Goal: Transaction & Acquisition: Purchase product/service

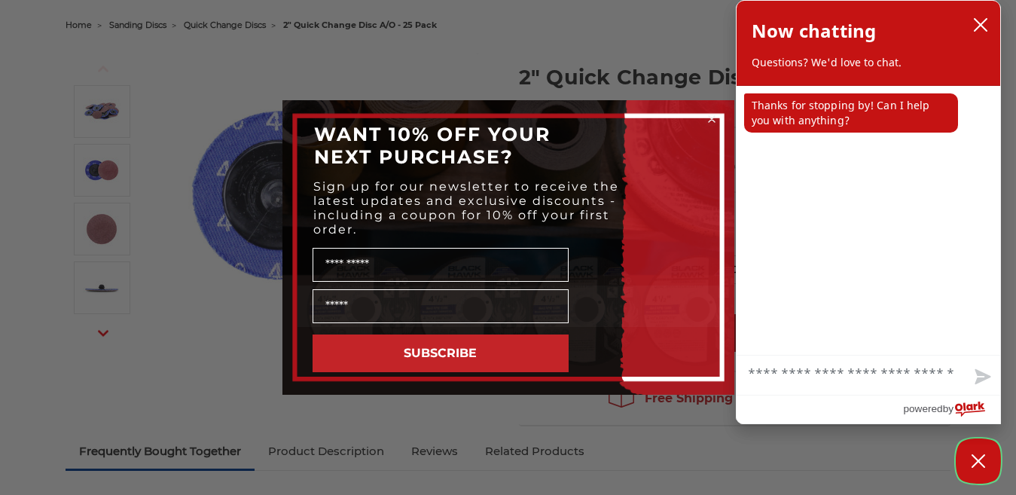
click at [980, 454] on icon "Close Chatbox" at bounding box center [978, 461] width 15 height 38
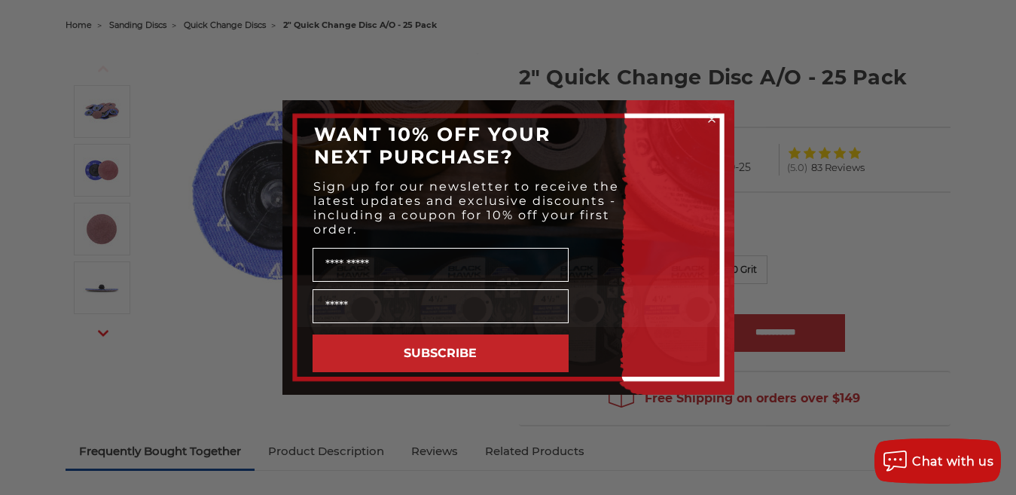
click at [710, 118] on icon "Close dialog" at bounding box center [711, 119] width 15 height 15
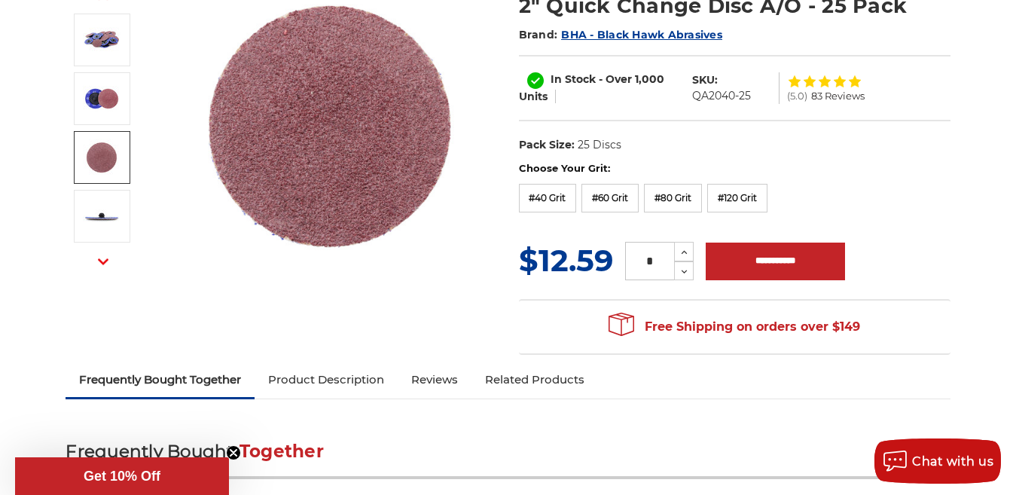
scroll to position [151, 0]
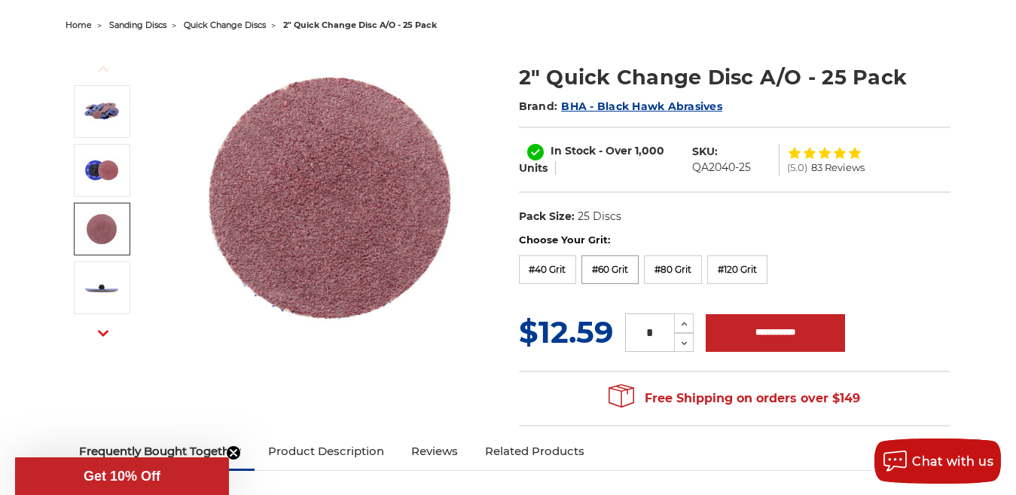
click at [607, 270] on label "#60 Grit" at bounding box center [610, 269] width 57 height 29
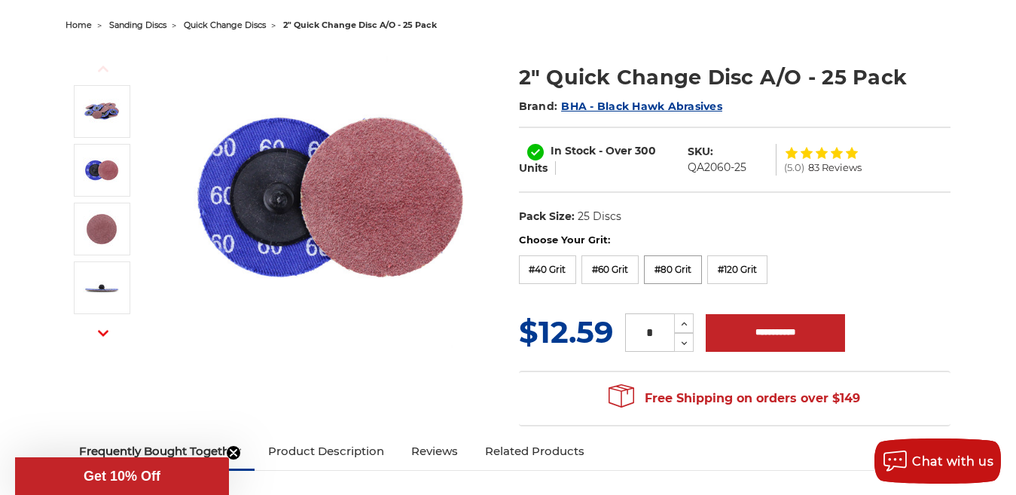
click at [671, 265] on label "#80 Grit" at bounding box center [673, 269] width 58 height 29
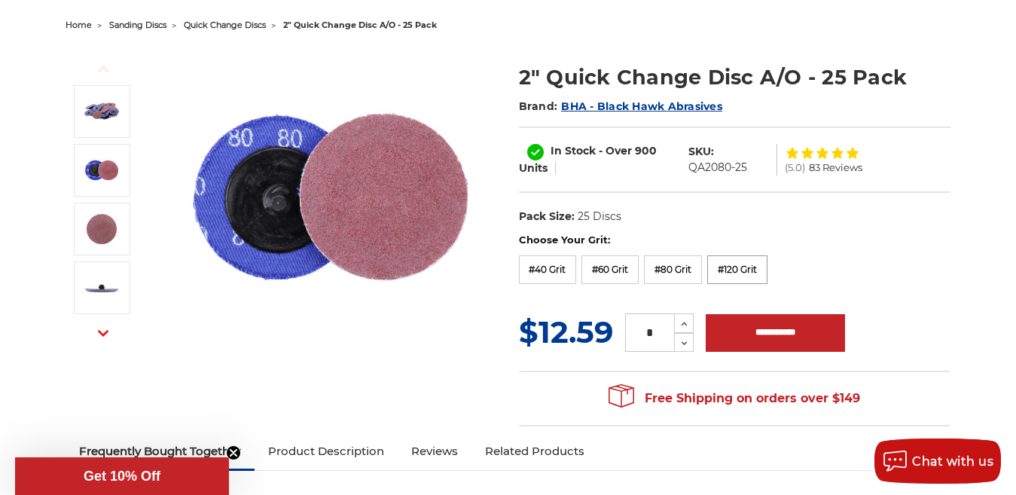
click at [739, 268] on label "#120 Grit" at bounding box center [737, 269] width 60 height 29
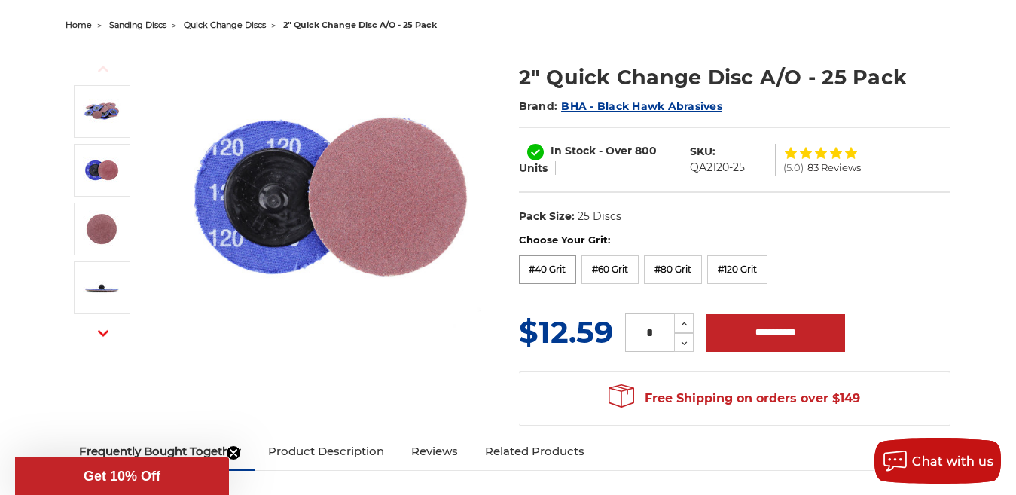
click at [547, 267] on label "#40 Grit" at bounding box center [548, 269] width 58 height 29
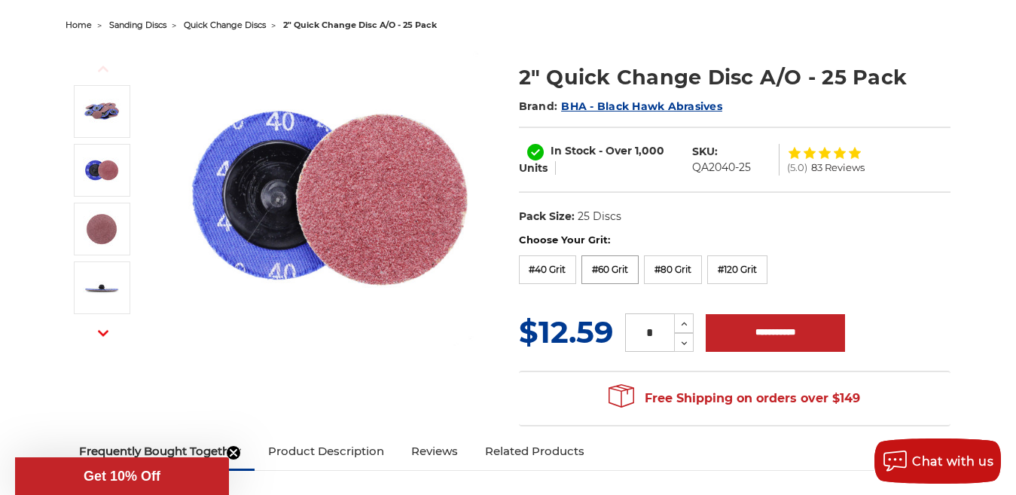
click at [614, 267] on label "#60 Grit" at bounding box center [610, 269] width 57 height 29
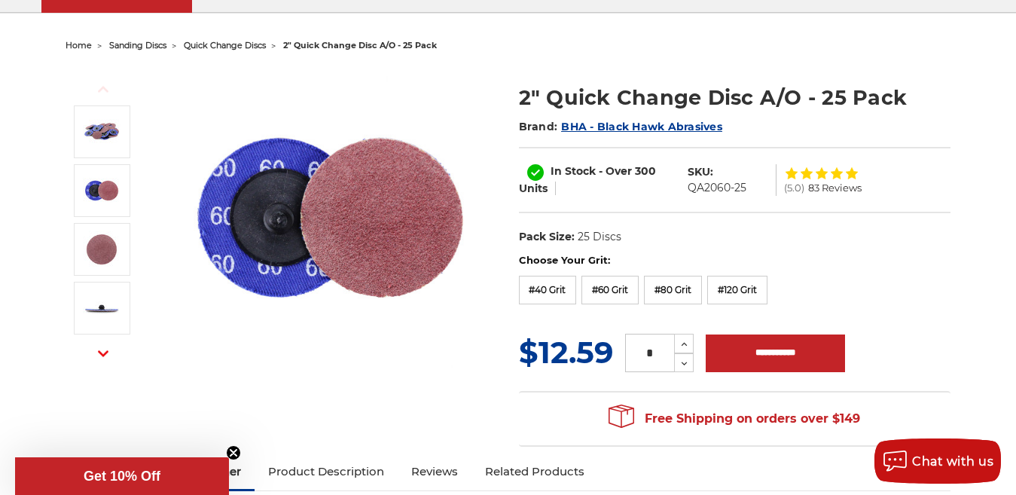
scroll to position [75, 0]
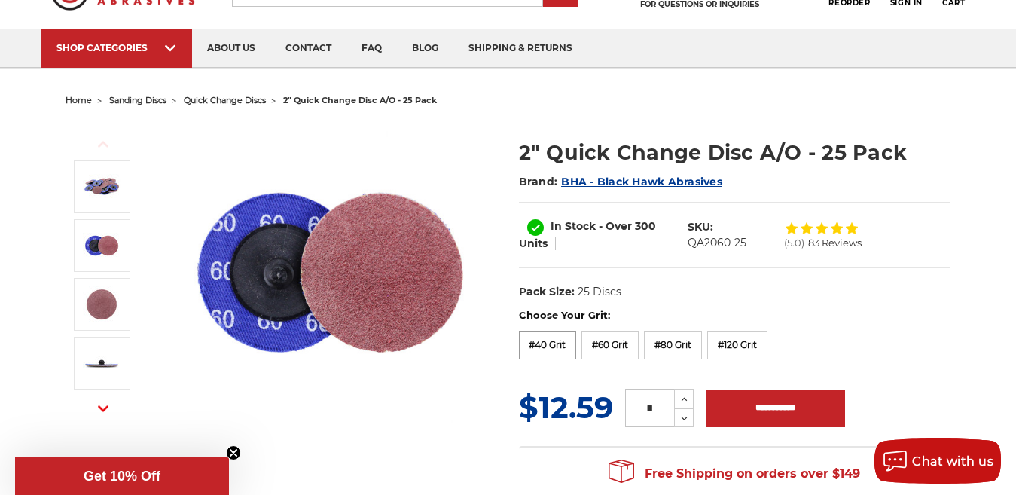
click at [547, 345] on label "#40 Grit" at bounding box center [548, 345] width 58 height 29
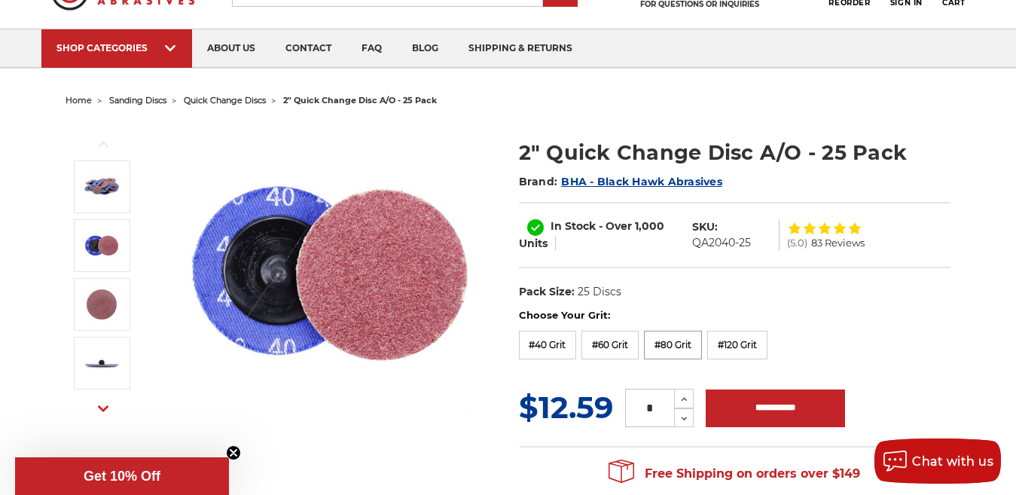
click at [665, 346] on label "#80 Grit" at bounding box center [673, 345] width 58 height 29
click at [676, 347] on label "#80 Grit" at bounding box center [673, 345] width 58 height 29
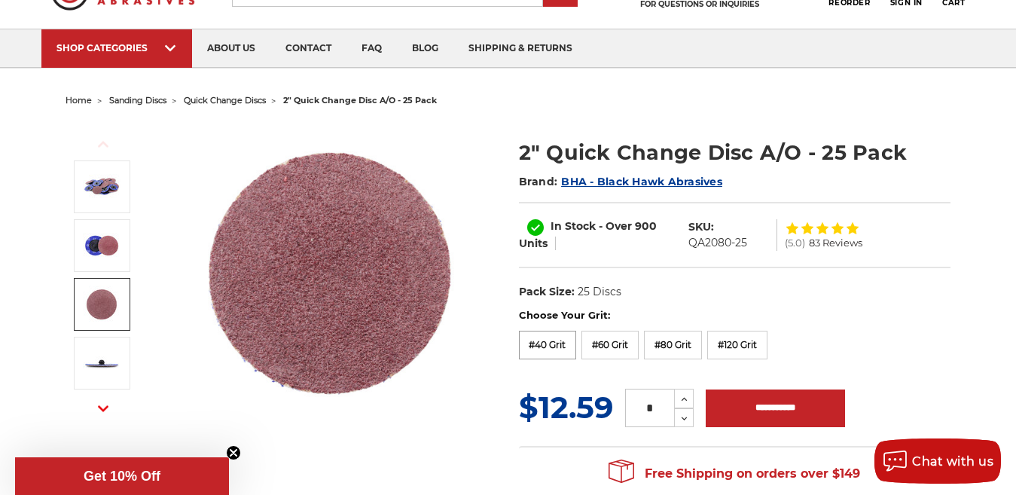
click at [549, 343] on label "#40 Grit" at bounding box center [548, 345] width 58 height 29
click at [608, 336] on label "#60 Grit" at bounding box center [610, 345] width 57 height 29
click at [671, 344] on label "#80 Grit" at bounding box center [673, 345] width 58 height 29
click at [690, 347] on label "#80 Grit" at bounding box center [673, 345] width 58 height 29
click at [608, 345] on label "#60 Grit" at bounding box center [610, 345] width 57 height 29
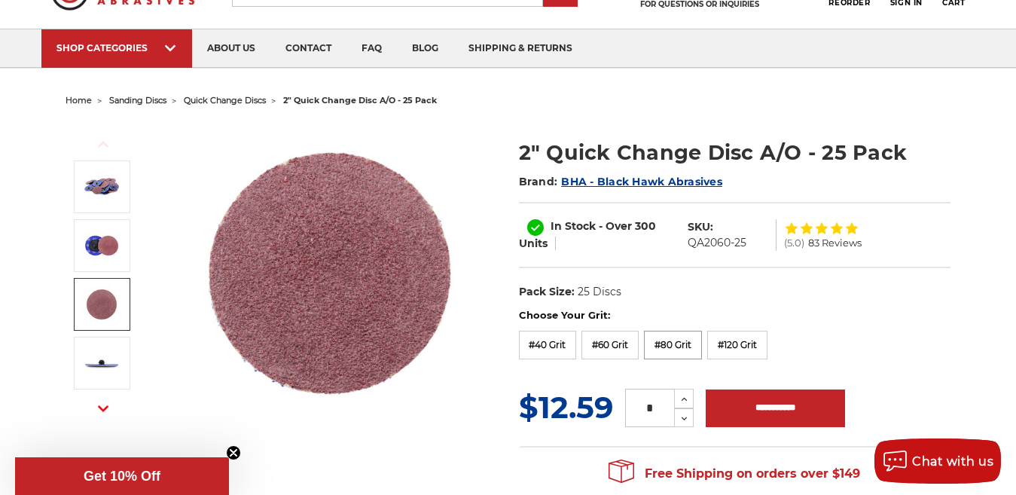
click at [672, 347] on label "#80 Grit" at bounding box center [673, 345] width 58 height 29
